Goal: Information Seeking & Learning: Learn about a topic

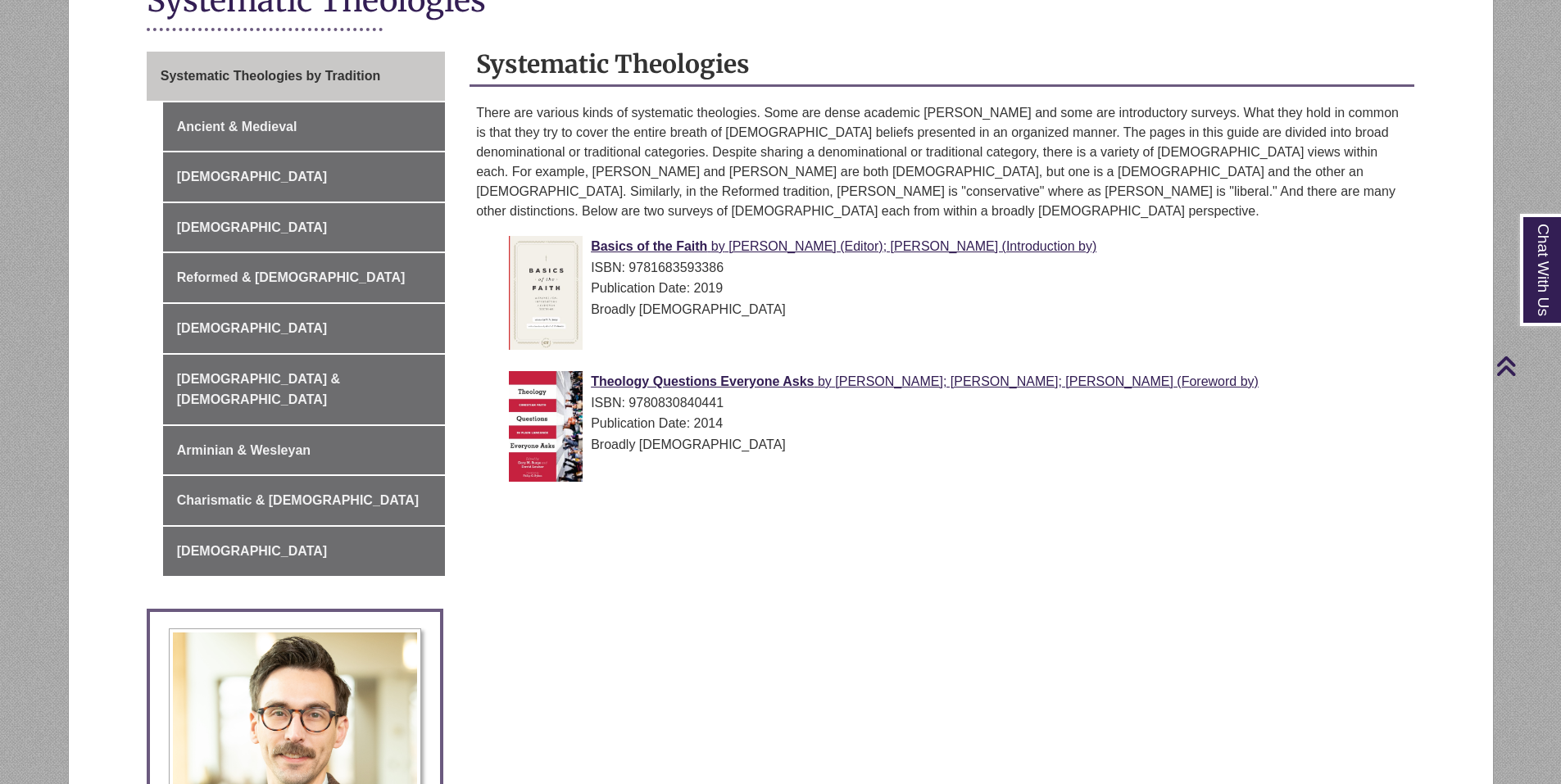
scroll to position [361, 0]
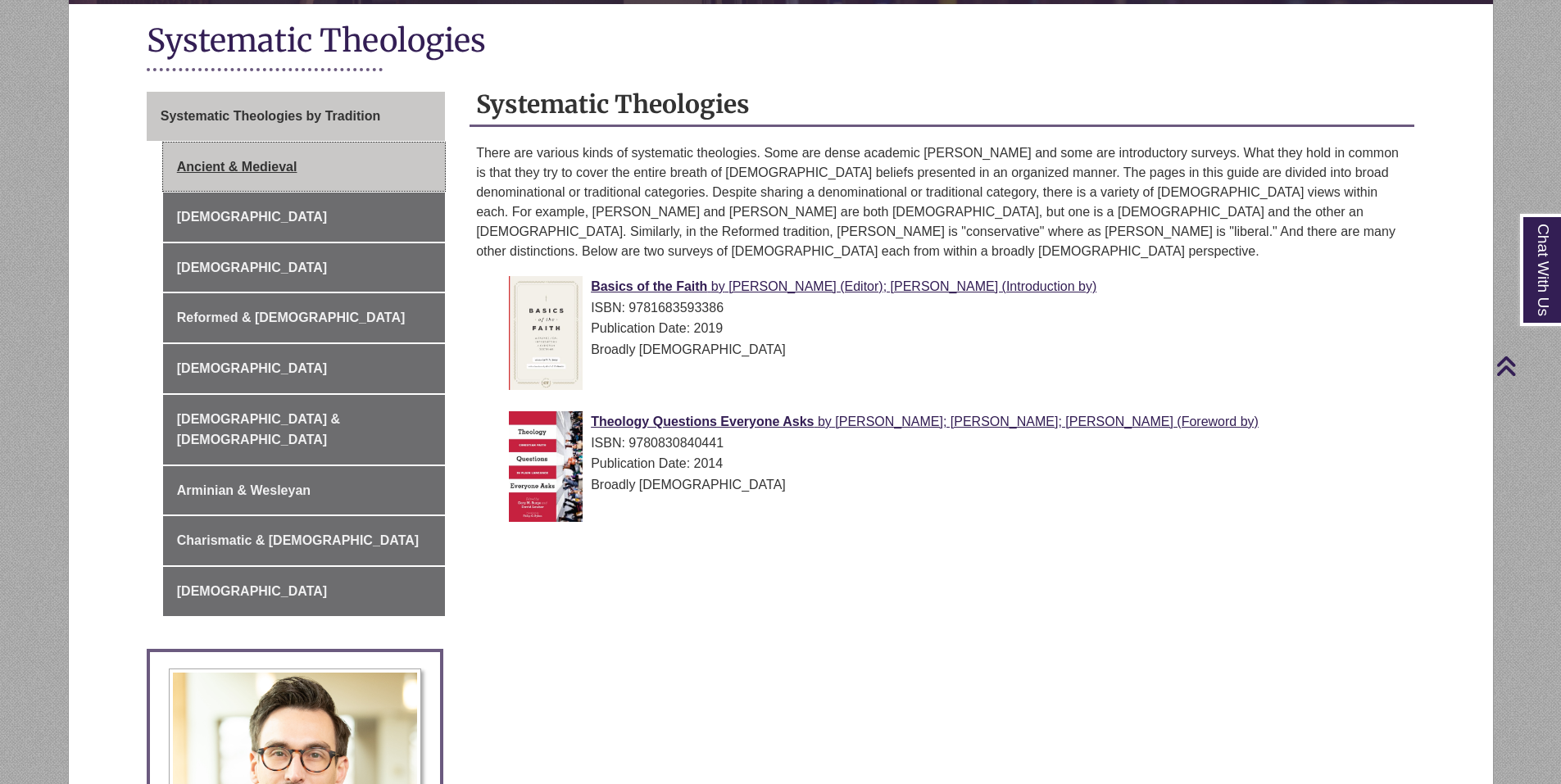
click at [248, 169] on link "Ancient & Medieval" at bounding box center [304, 167] width 282 height 50
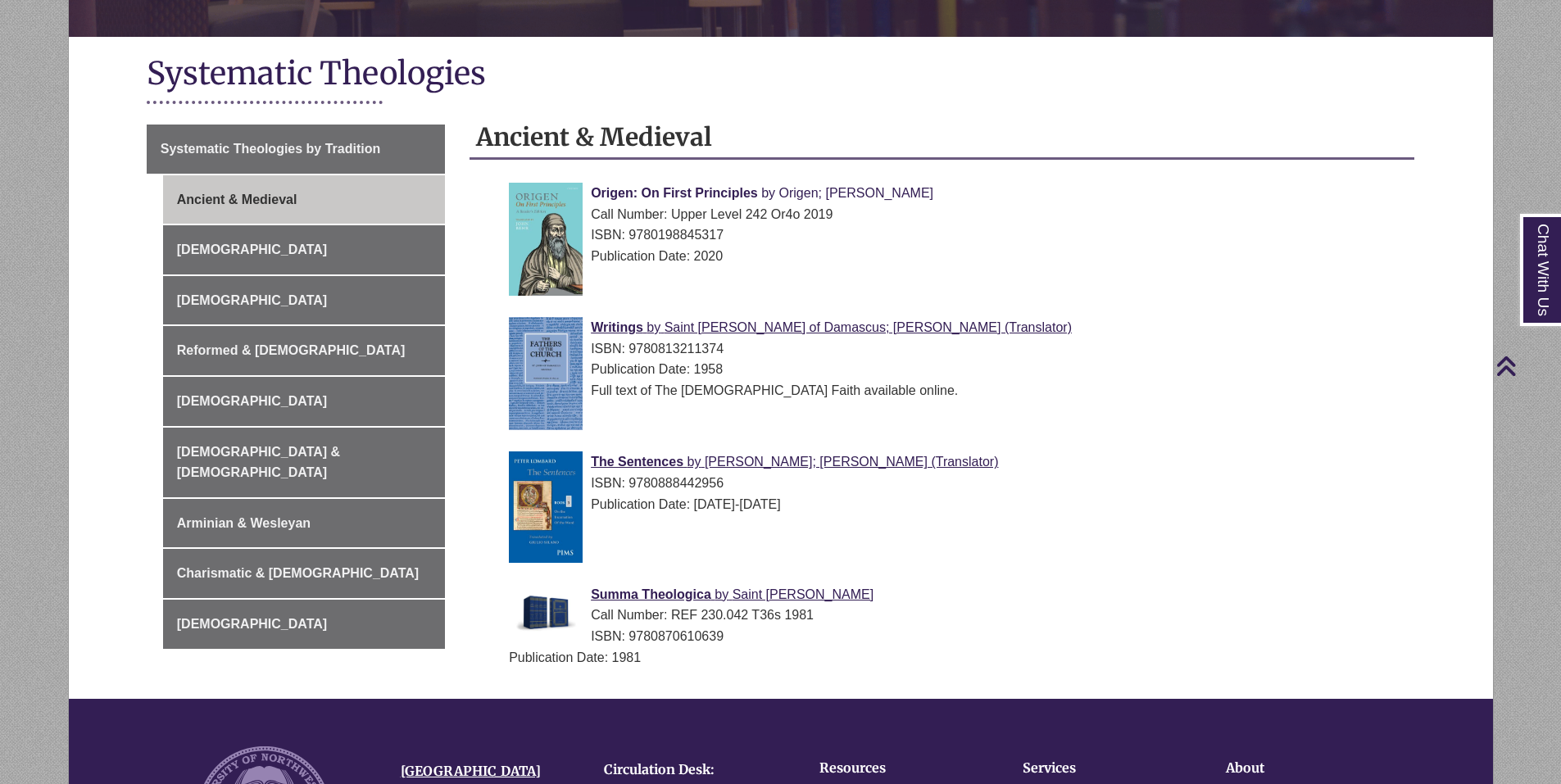
scroll to position [409, 0]
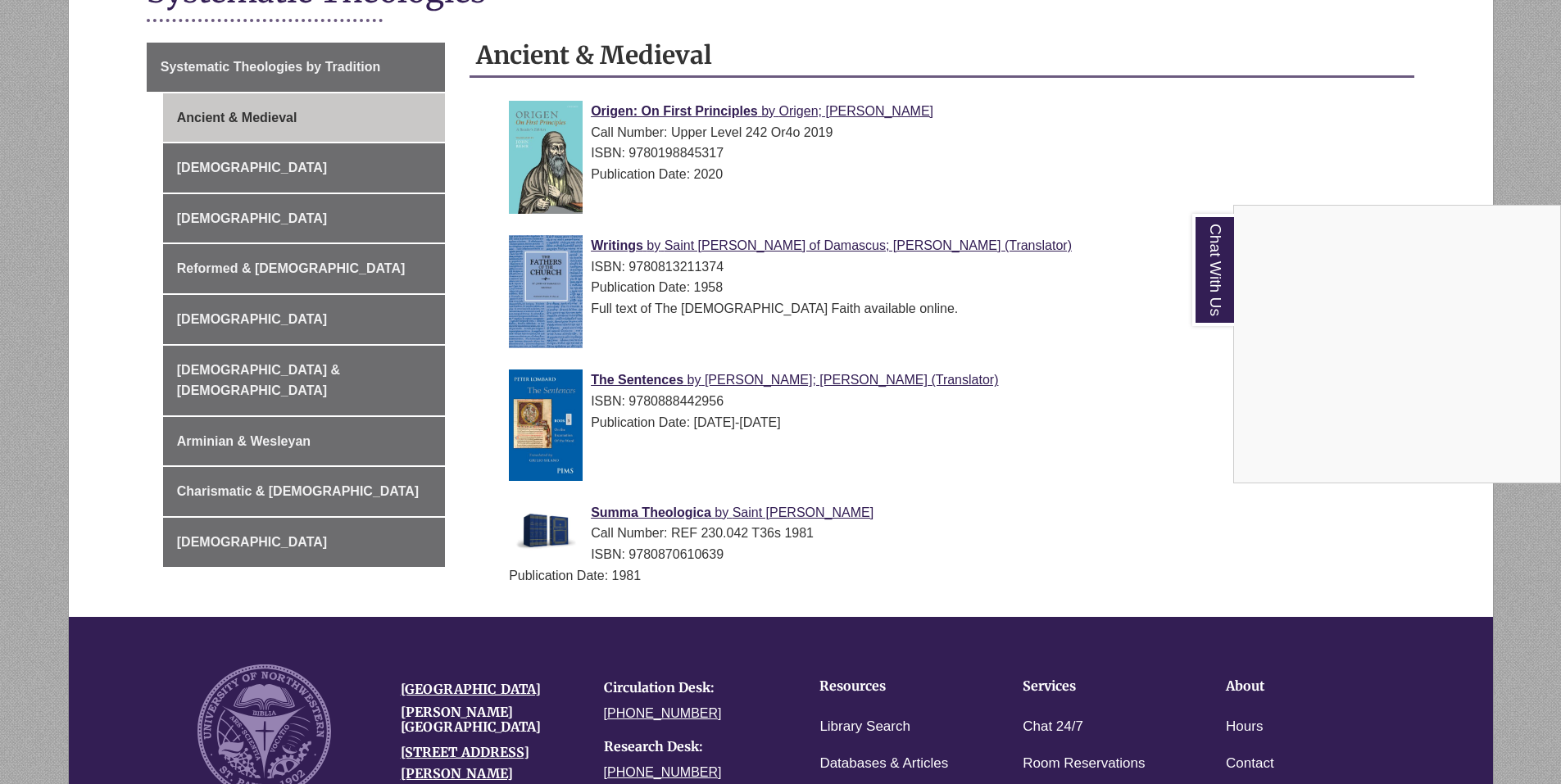
drag, startPoint x: 643, startPoint y: 507, endPoint x: 629, endPoint y: 505, distance: 14.1
drag, startPoint x: 629, startPoint y: 505, endPoint x: 621, endPoint y: 515, distance: 12.8
click at [621, 515] on div "Chat With Us" at bounding box center [780, 392] width 1561 height 784
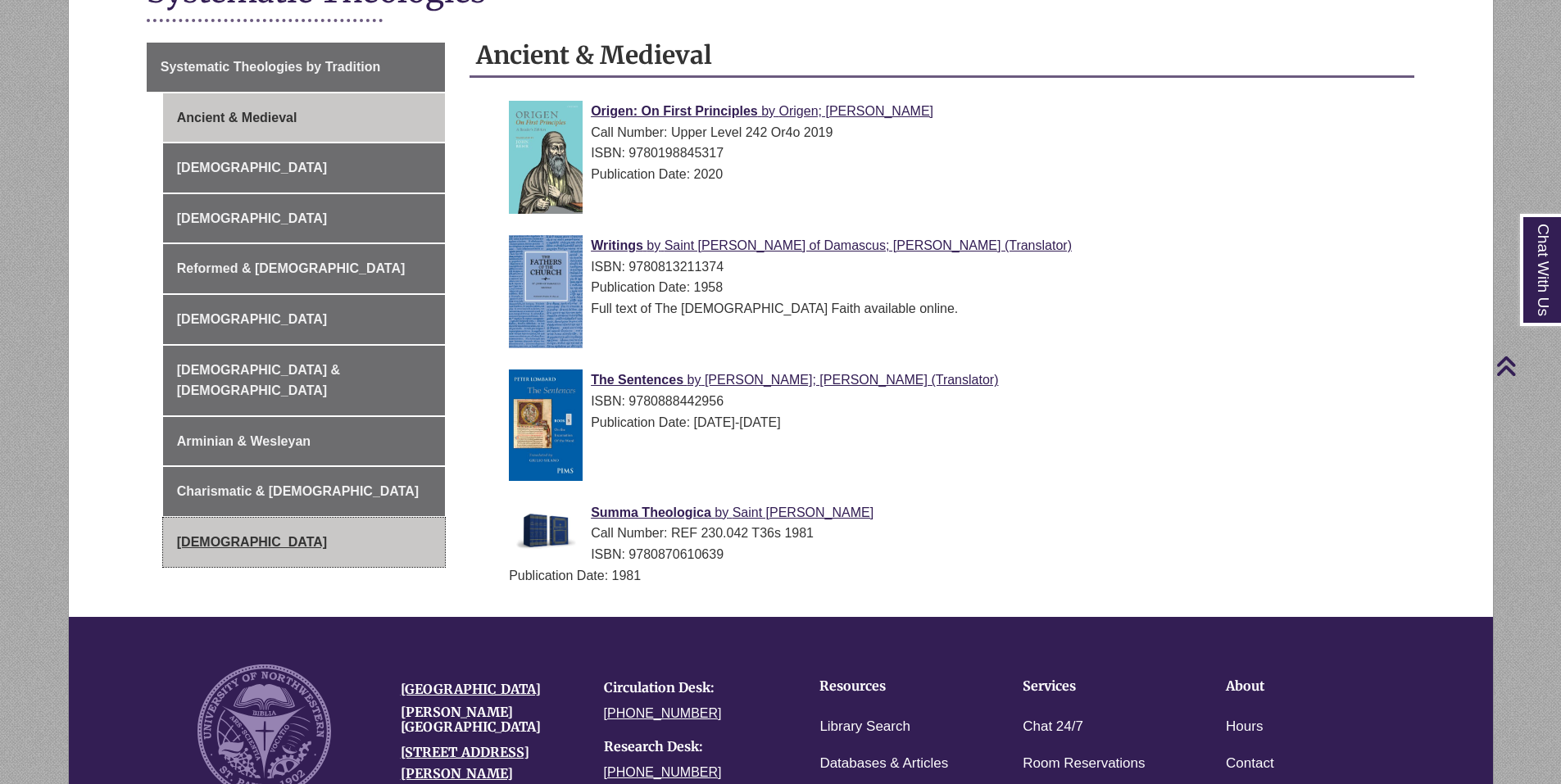
click at [200, 523] on link "[DEMOGRAPHIC_DATA]" at bounding box center [304, 542] width 282 height 50
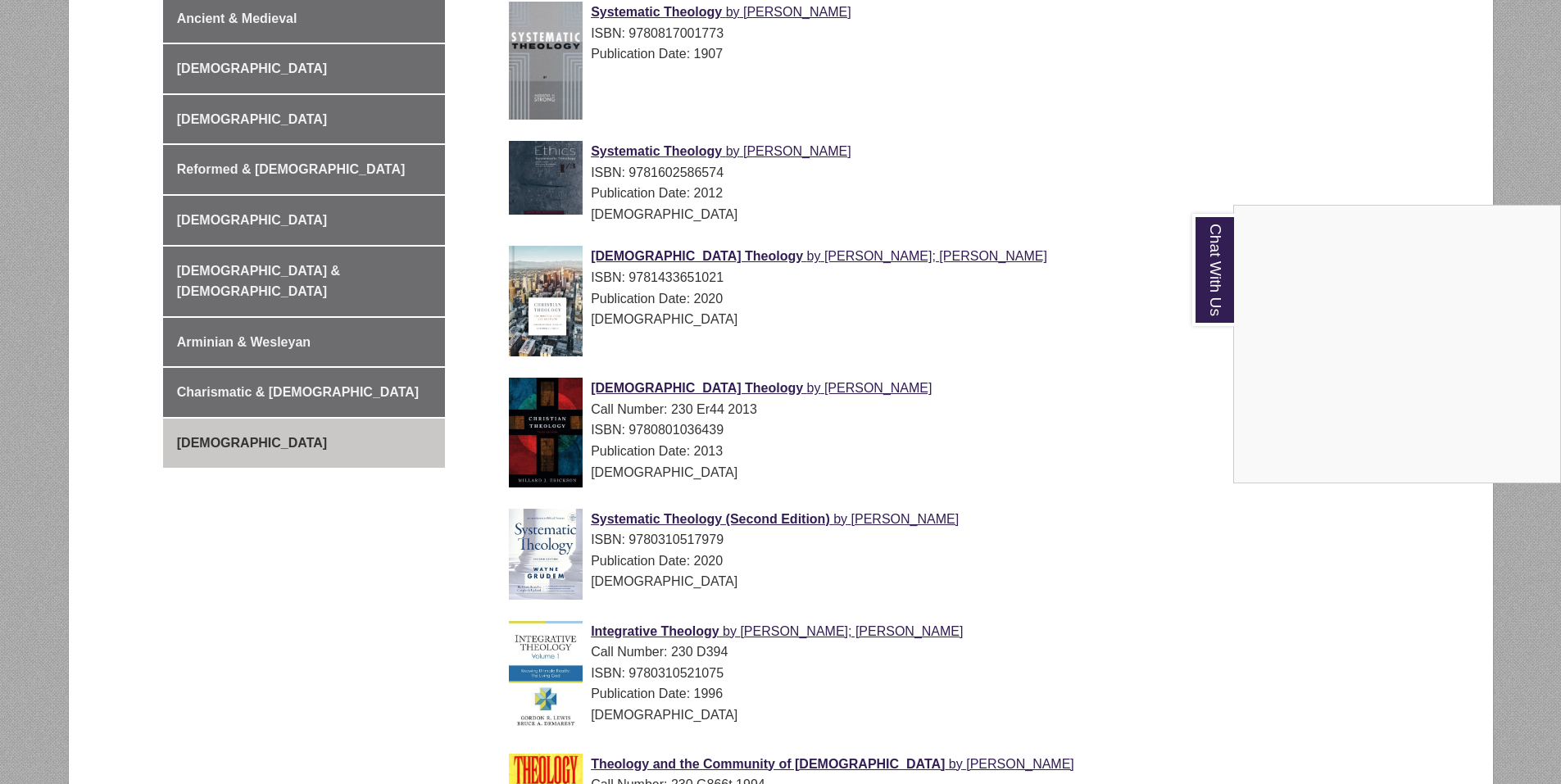
scroll to position [492, 0]
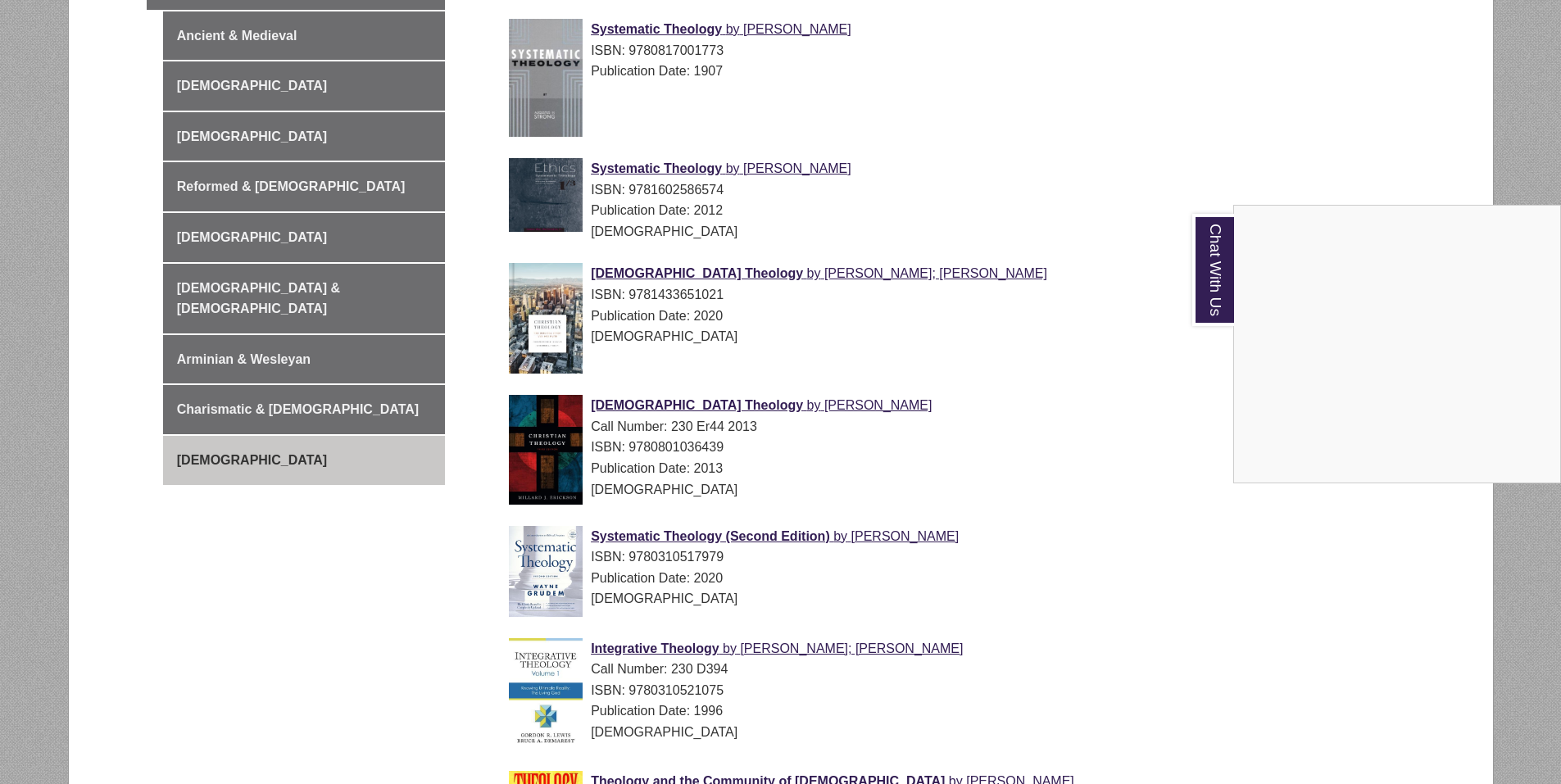
click at [248, 389] on div "Chat With Us" at bounding box center [780, 392] width 1561 height 784
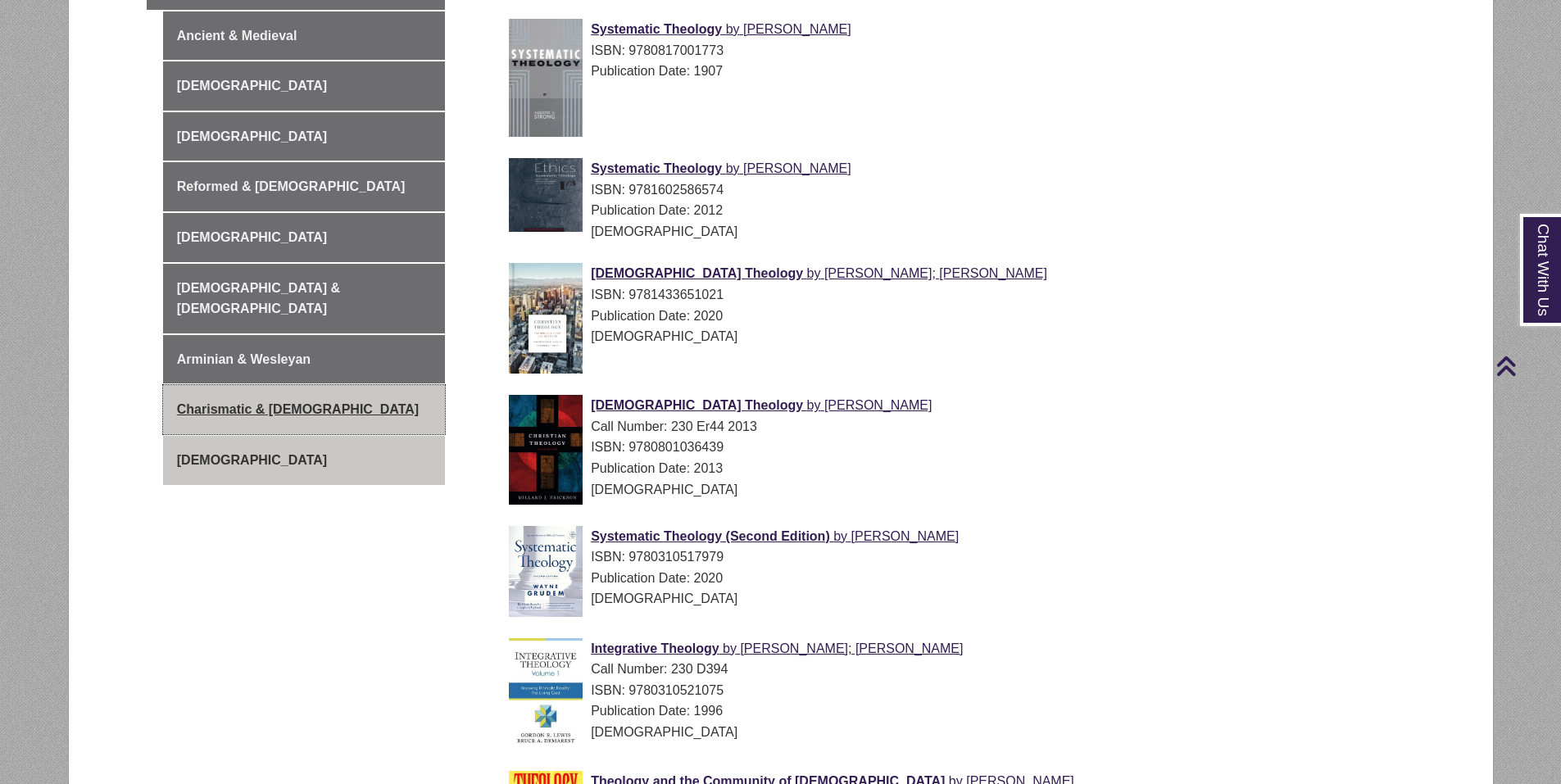
click at [265, 388] on link "Charismatic & [DEMOGRAPHIC_DATA]" at bounding box center [304, 409] width 282 height 50
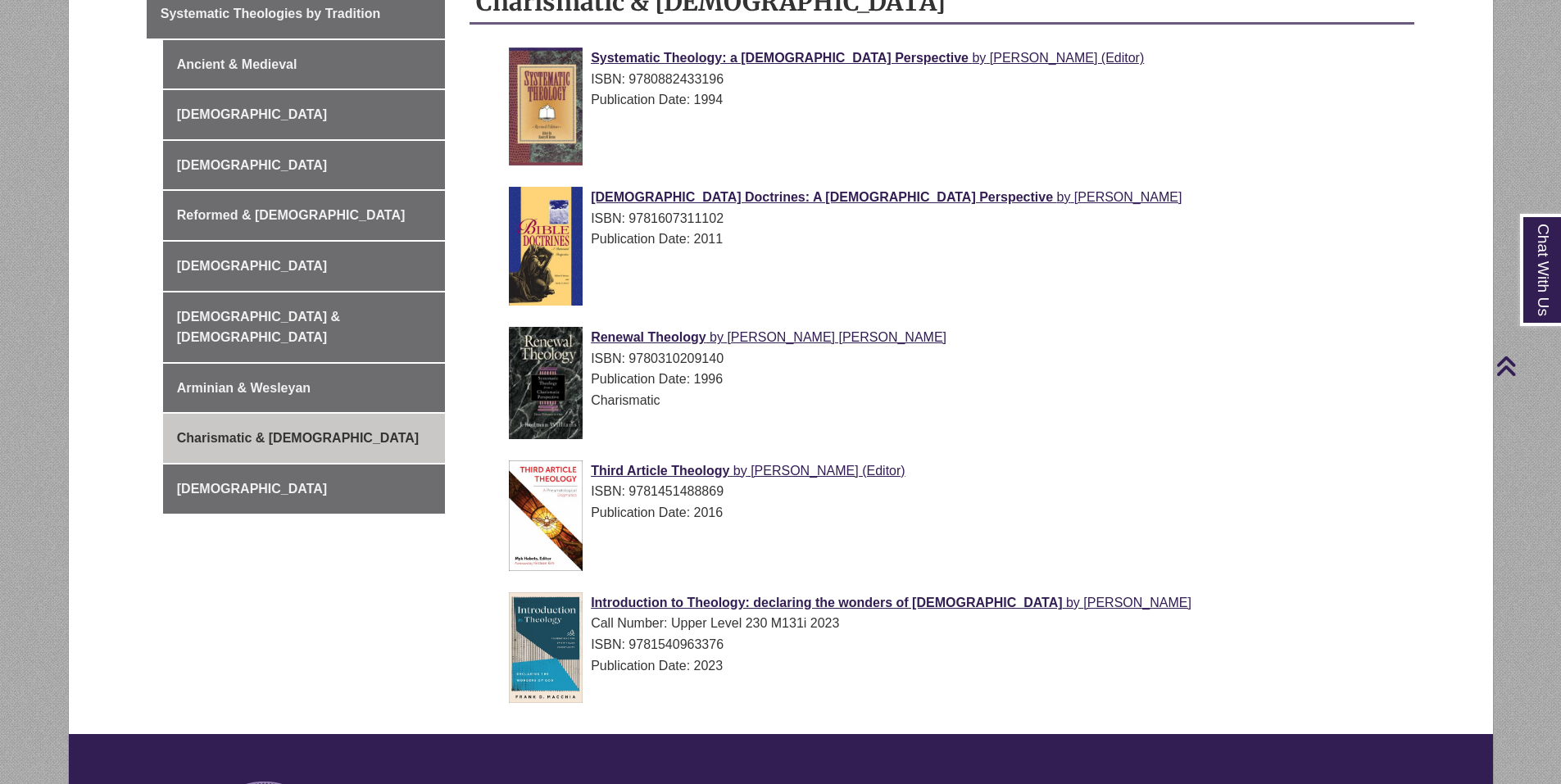
scroll to position [492, 0]
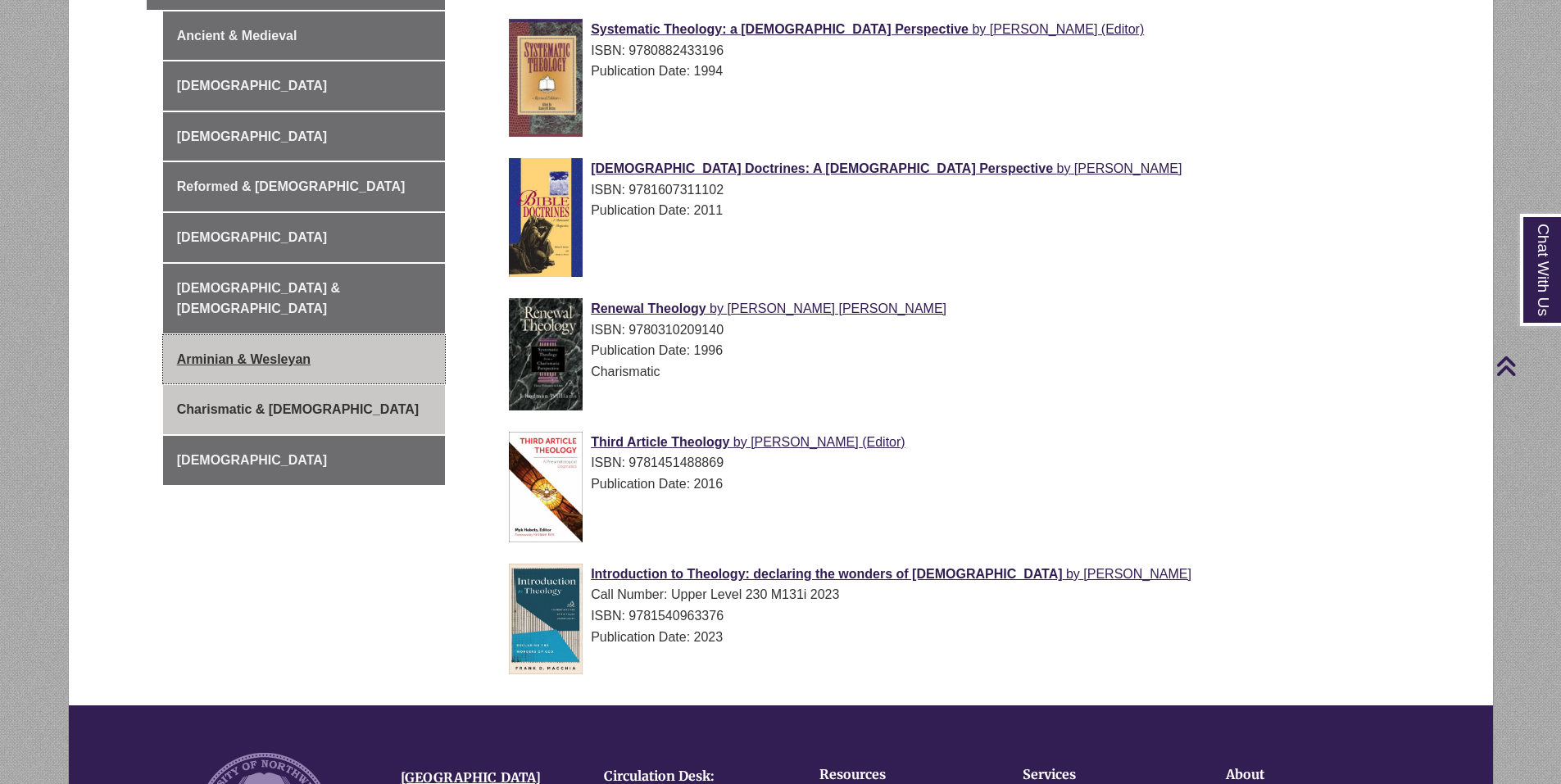
click at [239, 339] on link "Arminian & Wesleyan" at bounding box center [304, 359] width 282 height 50
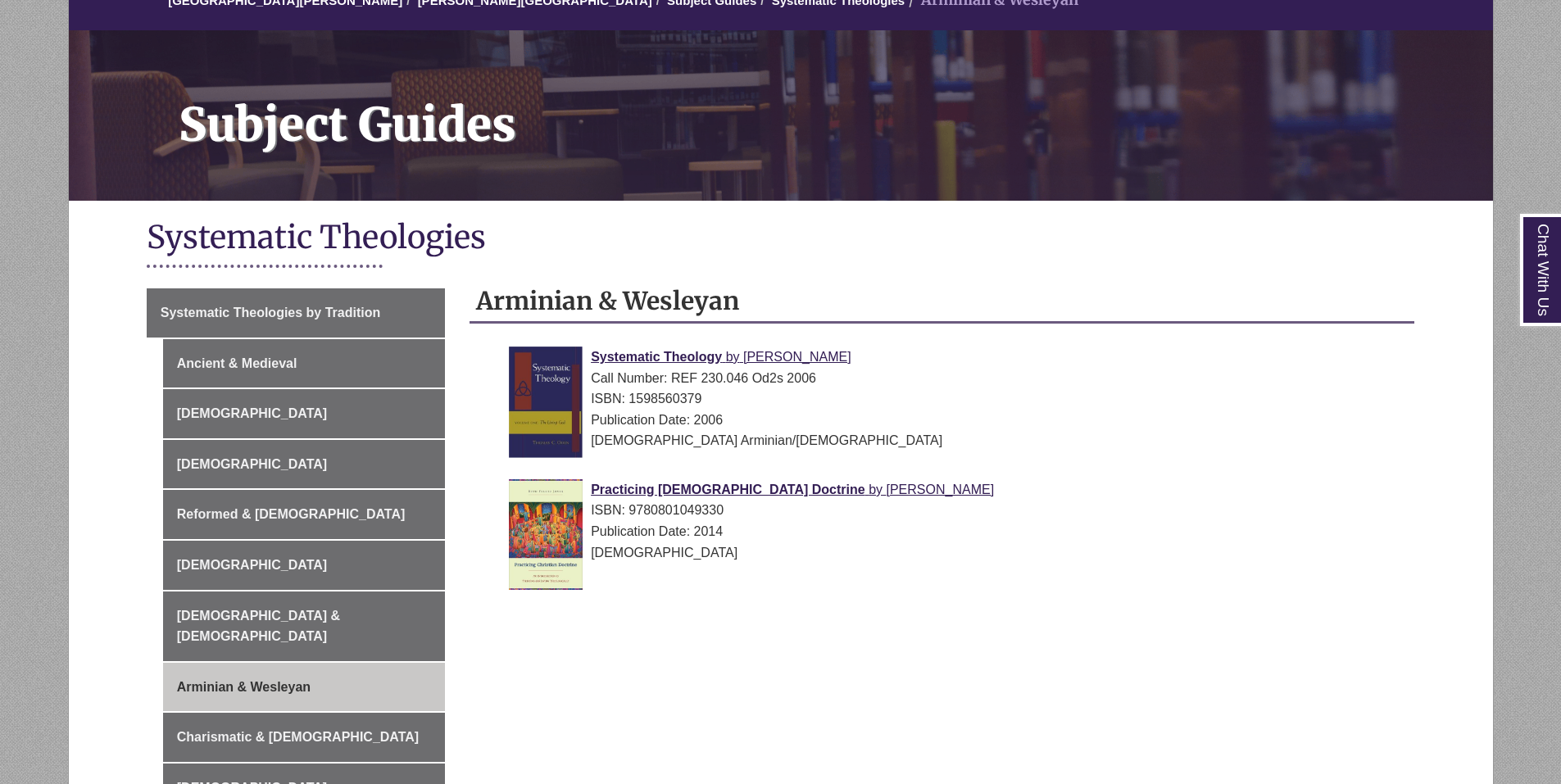
scroll to position [246, 0]
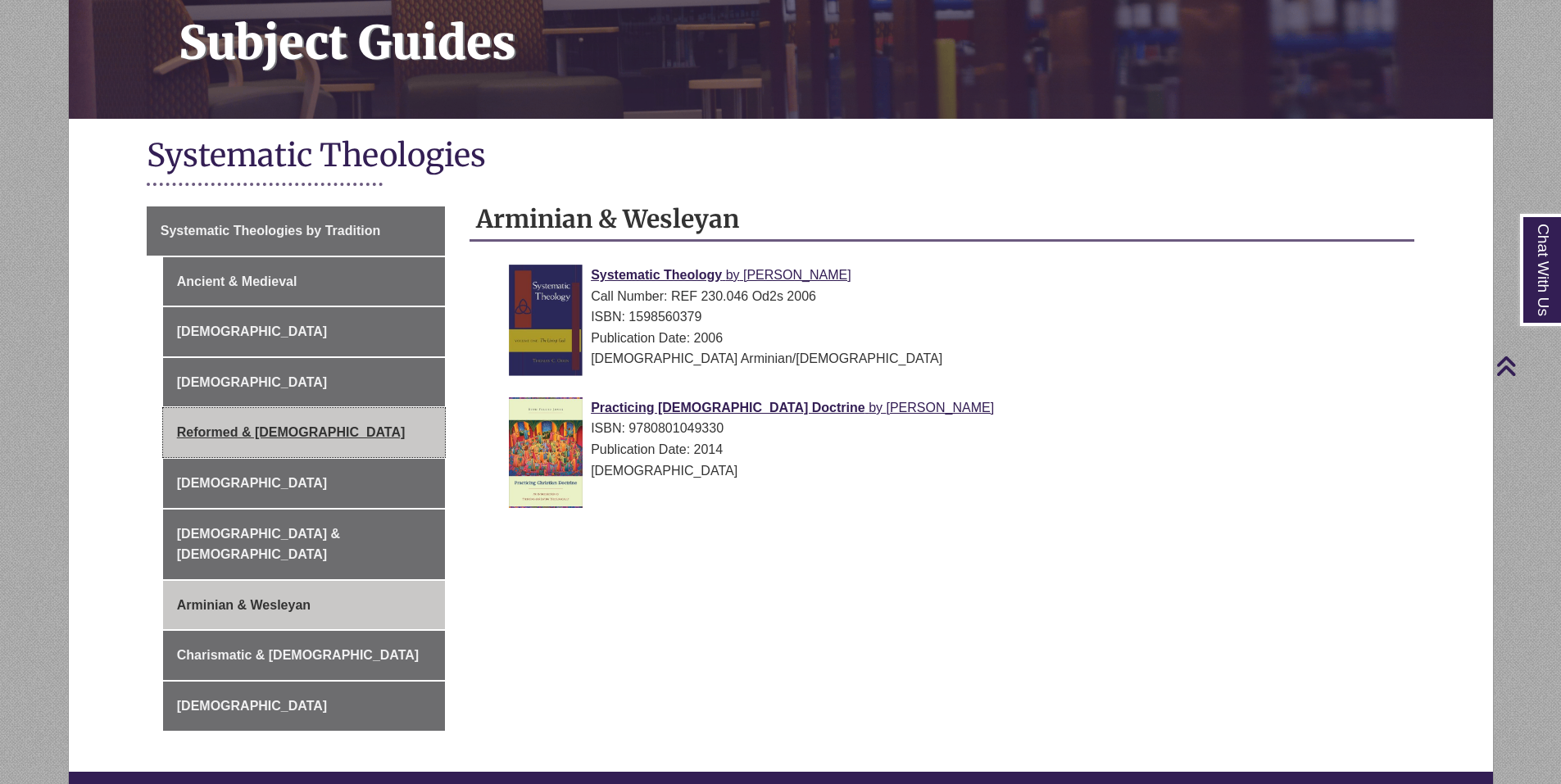
click at [220, 435] on link "Reformed & [DEMOGRAPHIC_DATA]" at bounding box center [304, 432] width 282 height 50
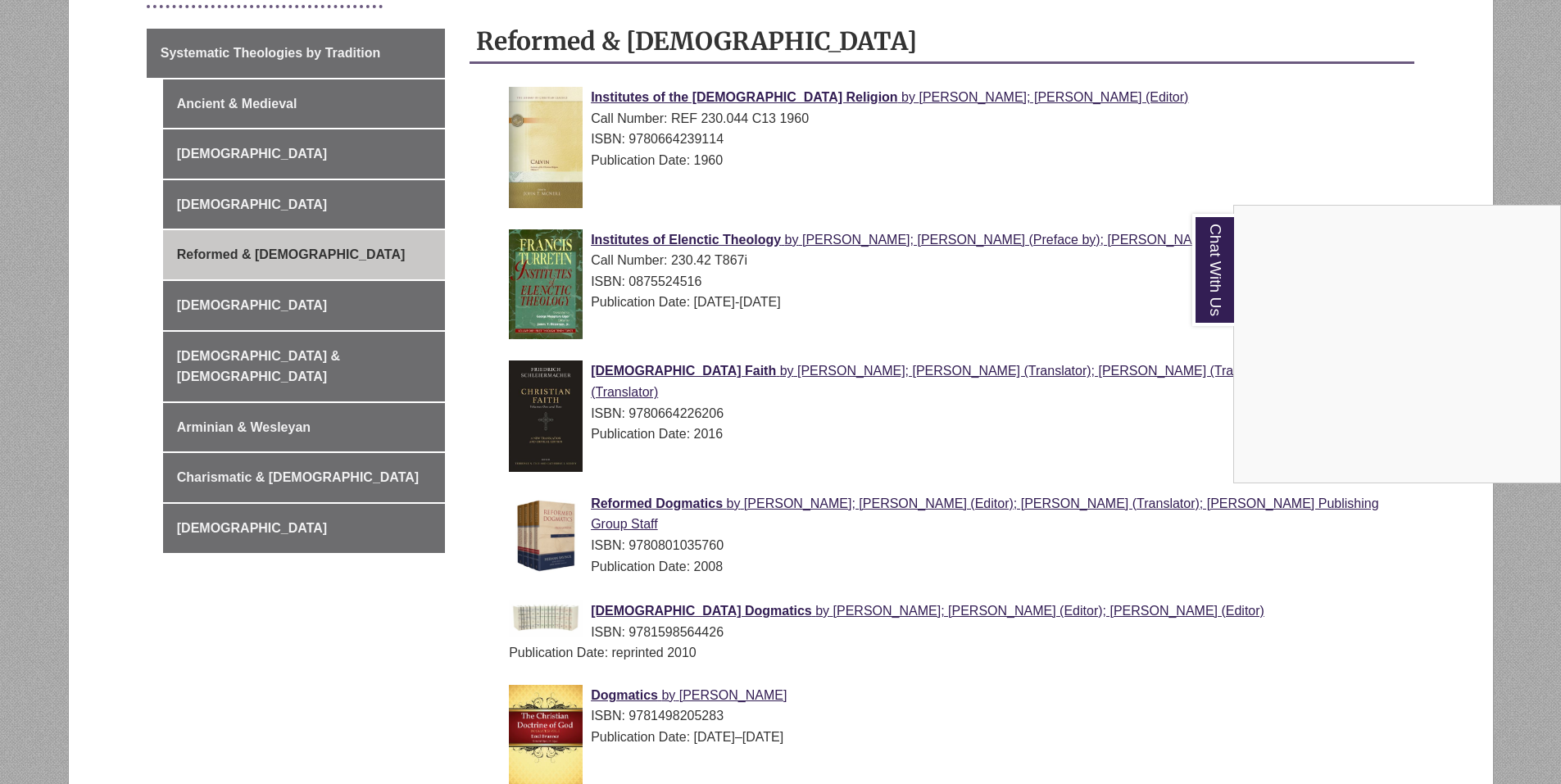
scroll to position [409, 0]
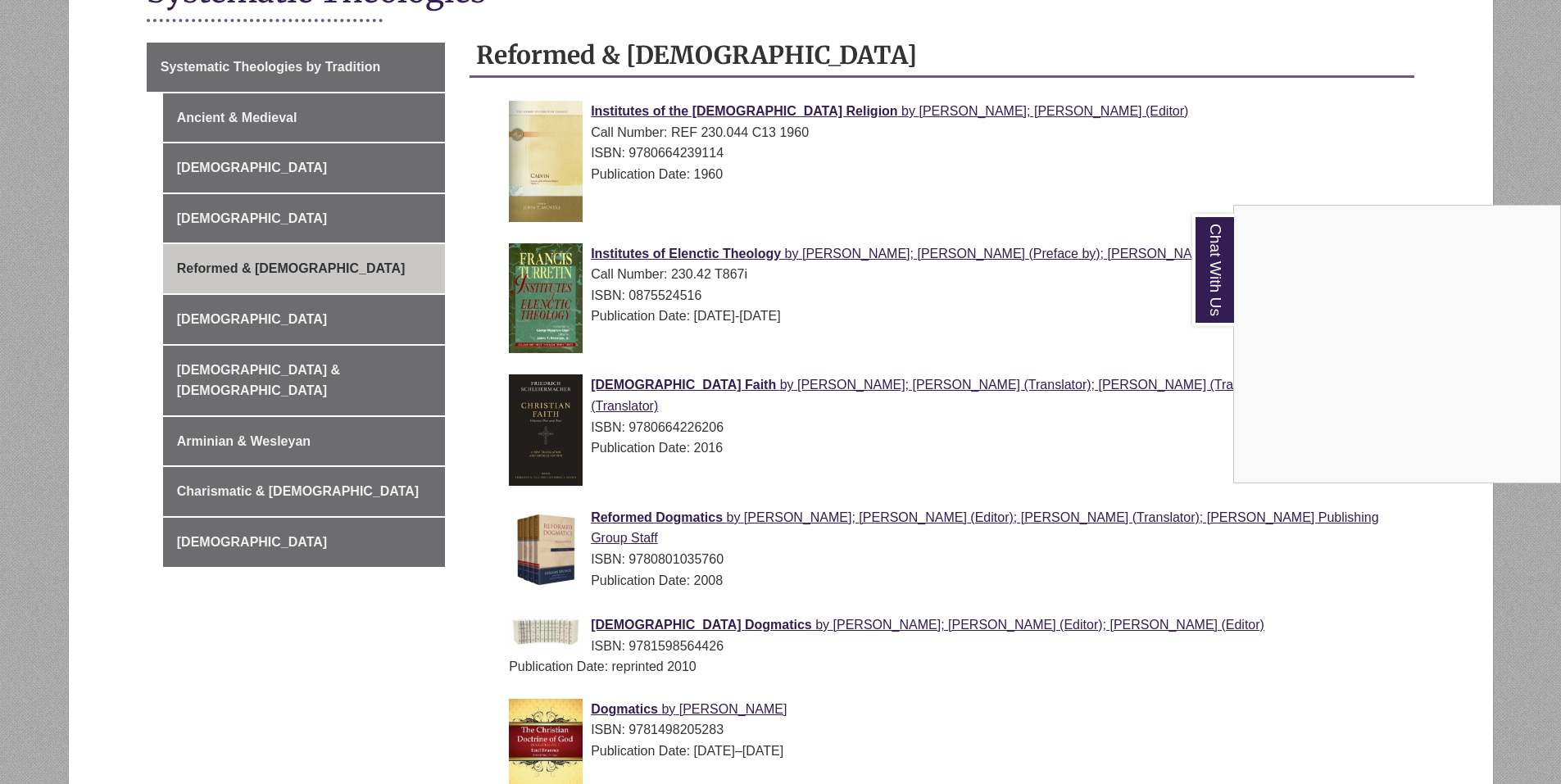
click at [274, 368] on div "Chat With Us" at bounding box center [780, 392] width 1561 height 784
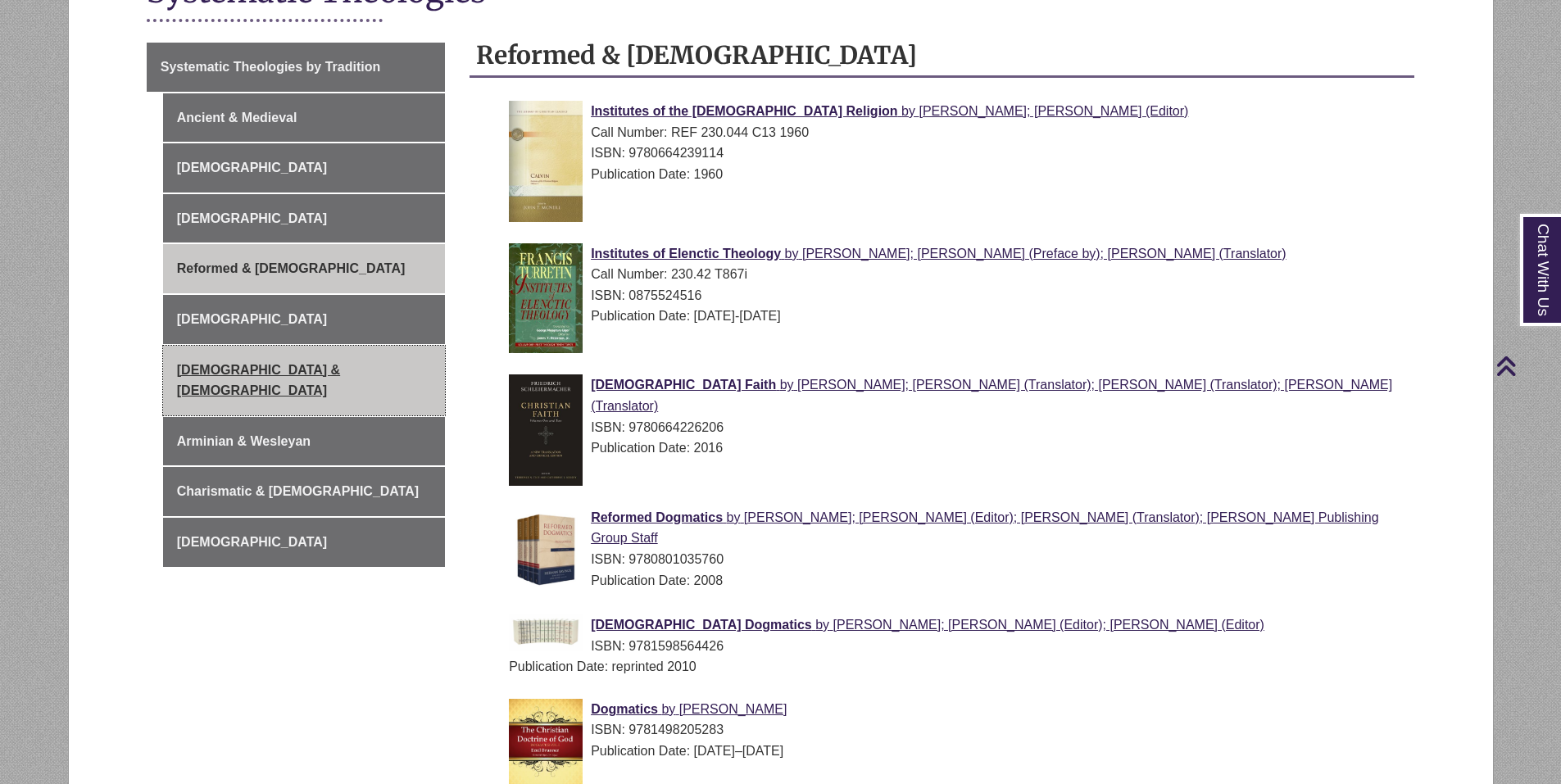
click at [274, 368] on link "[DEMOGRAPHIC_DATA] & [DEMOGRAPHIC_DATA]" at bounding box center [304, 380] width 282 height 70
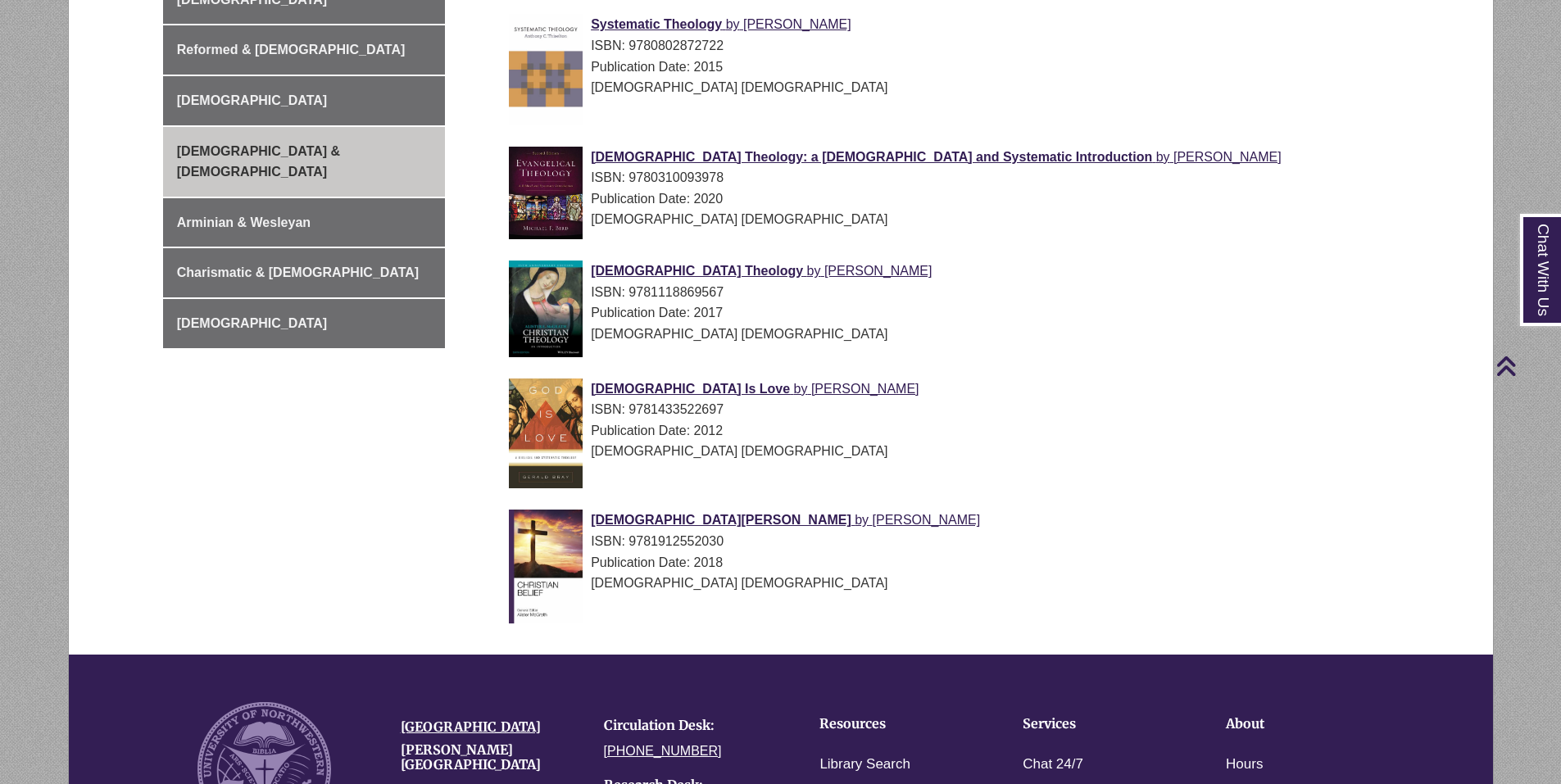
scroll to position [655, 0]
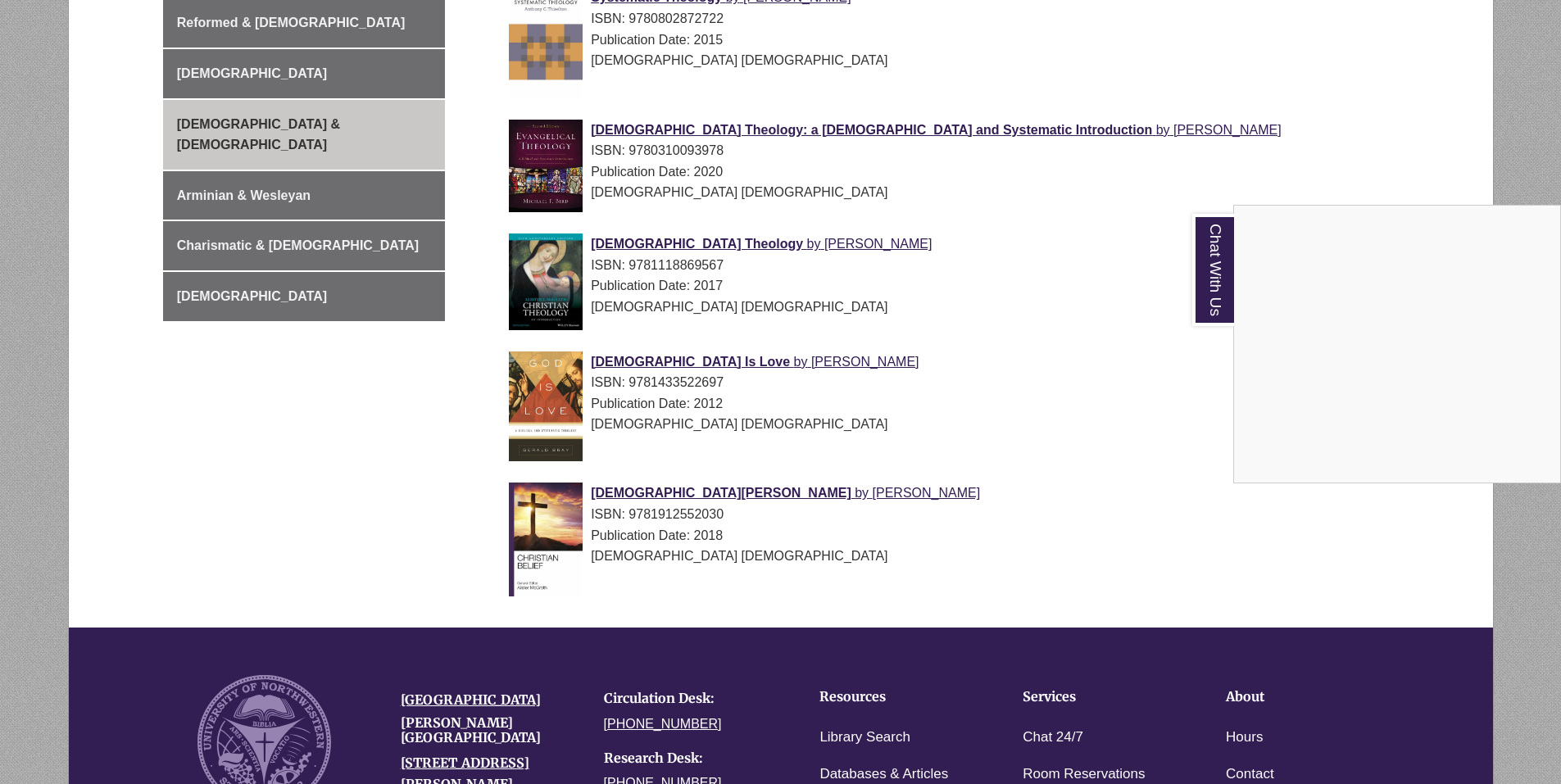
click at [660, 501] on div "Chat With Us" at bounding box center [780, 392] width 1561 height 784
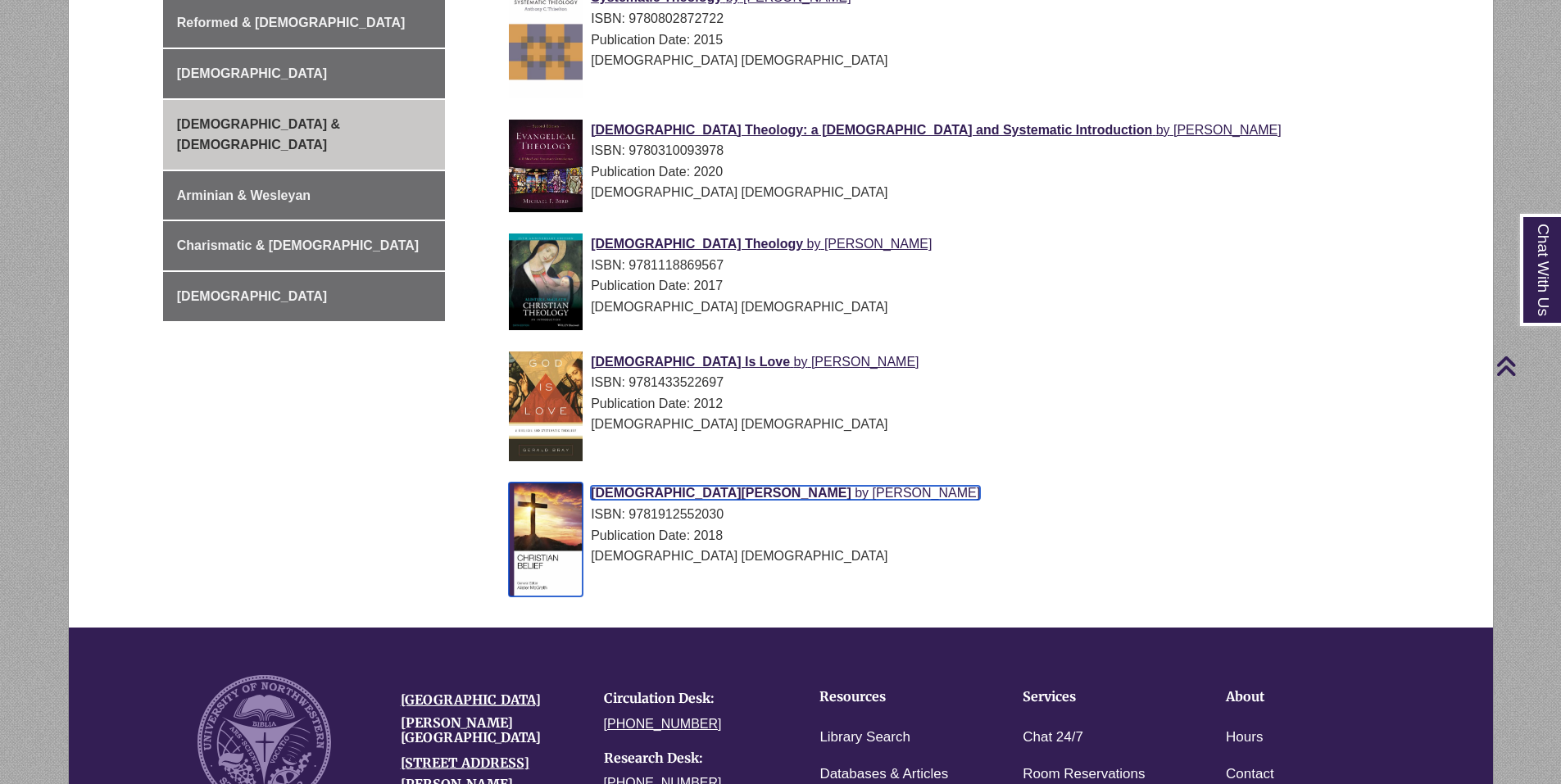
click at [659, 498] on span "Christian Belief" at bounding box center [721, 492] width 261 height 14
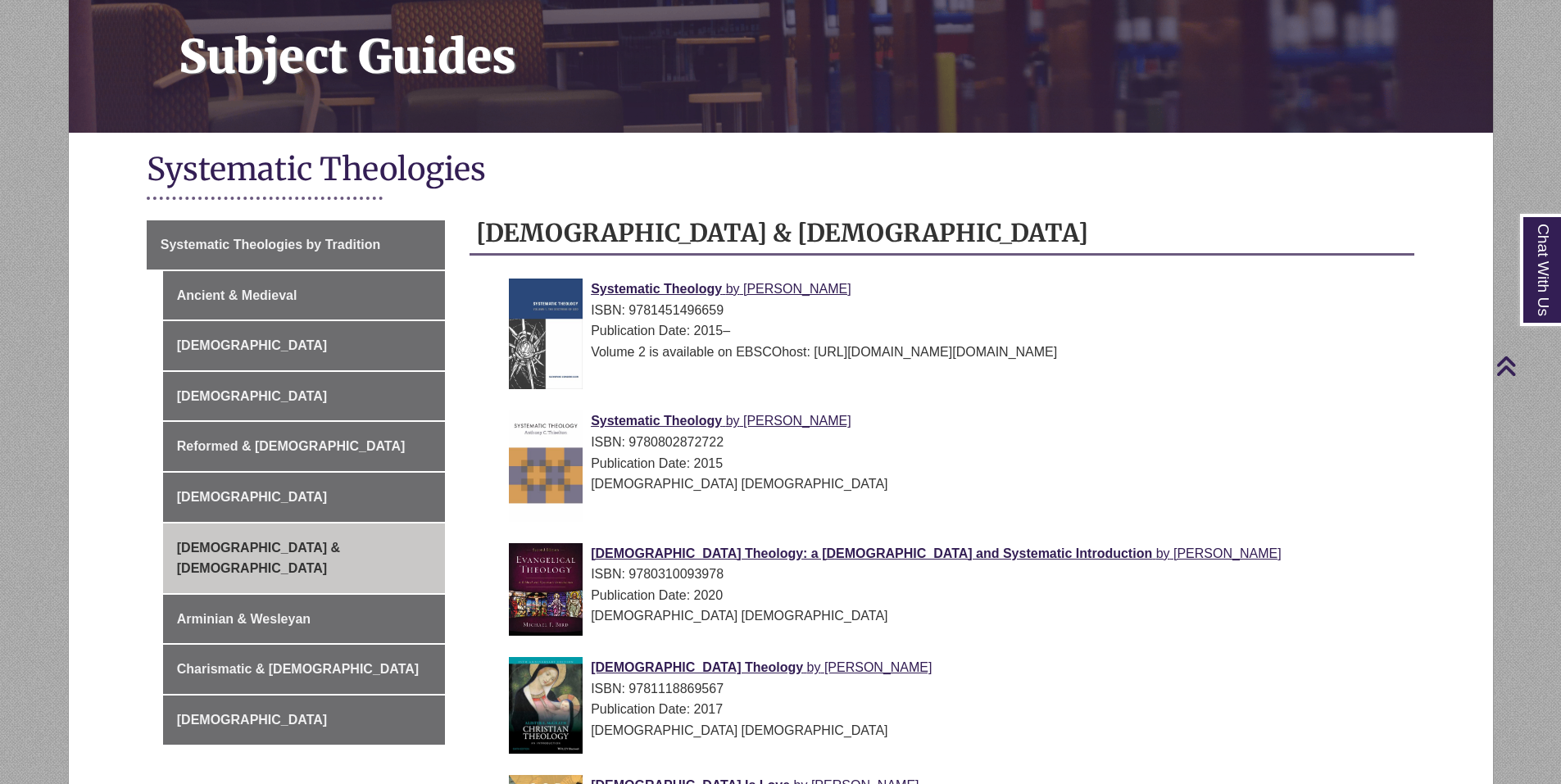
scroll to position [0, 0]
